Goal: Transaction & Acquisition: Purchase product/service

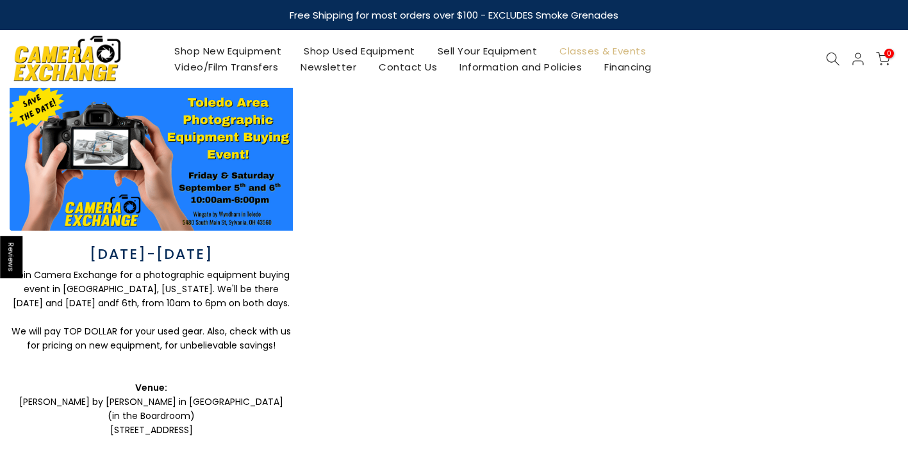
click at [279, 49] on link "Shop New Equipment" at bounding box center [227, 51] width 129 height 16
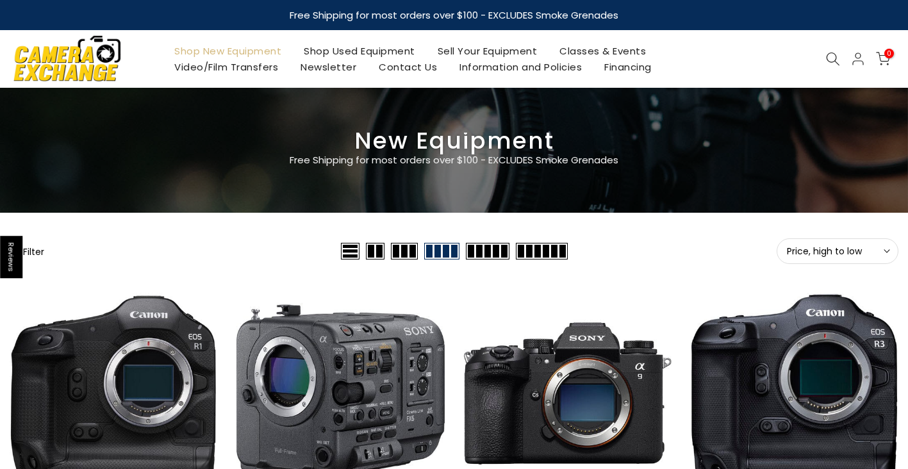
click at [852, 249] on span "Price, high to low" at bounding box center [837, 251] width 101 height 12
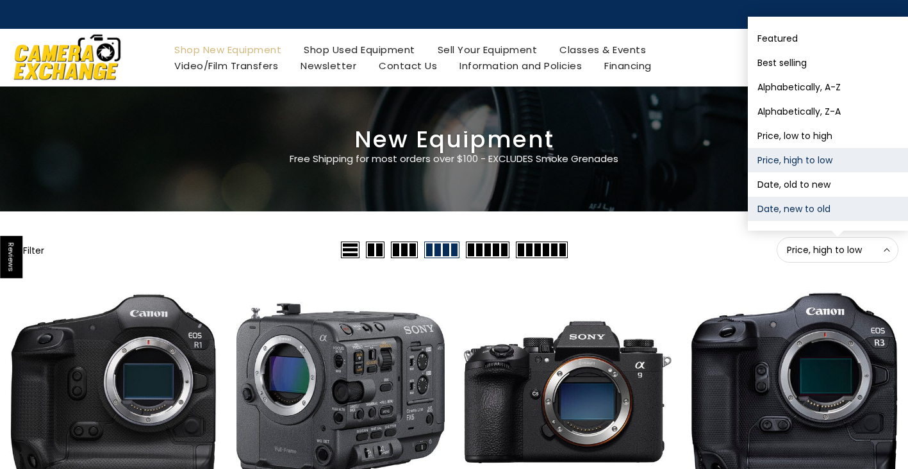
click at [843, 212] on button "Date, new to old" at bounding box center [828, 209] width 160 height 24
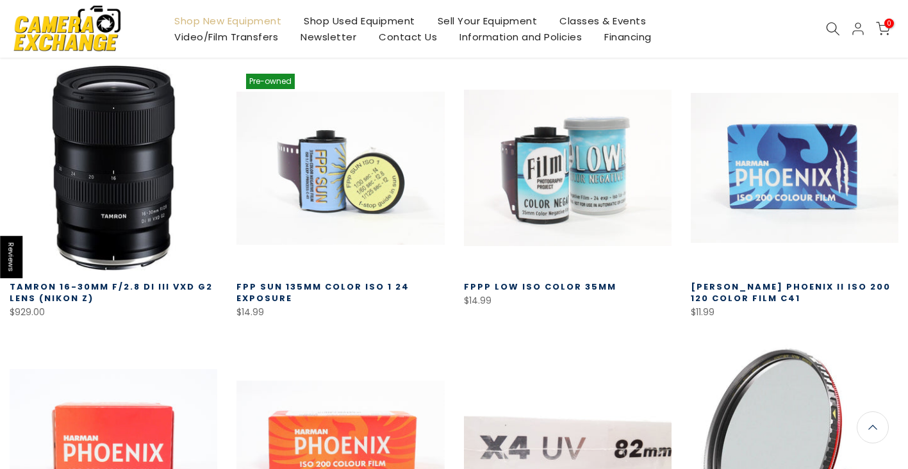
scroll to position [224, 0]
